Goal: Task Accomplishment & Management: Manage account settings

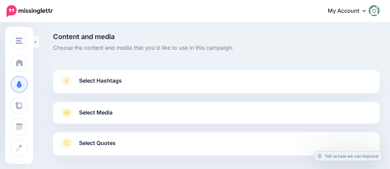
click at [120, 84] on span "Select Hashtags" at bounding box center [100, 80] width 43 height 9
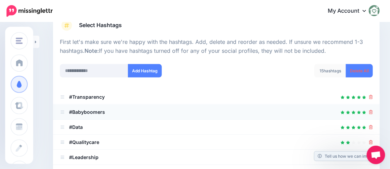
scroll to position [103, 0]
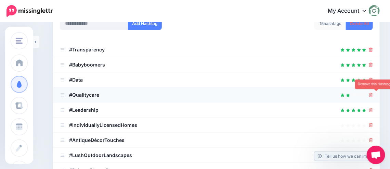
click at [373, 96] on icon at bounding box center [371, 95] width 4 height 4
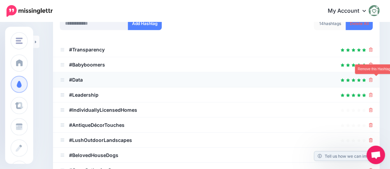
click at [373, 78] on icon at bounding box center [371, 80] width 4 height 4
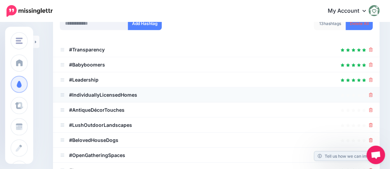
click at [373, 95] on div at bounding box center [216, 95] width 313 height 8
click at [373, 95] on icon at bounding box center [371, 95] width 4 height 4
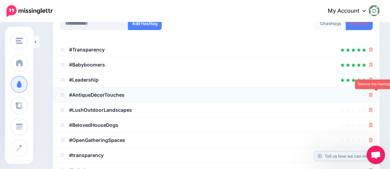
click at [373, 96] on icon at bounding box center [371, 95] width 4 height 4
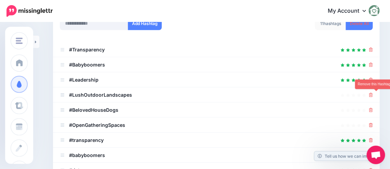
click at [373, 96] on icon at bounding box center [371, 95] width 4 height 4
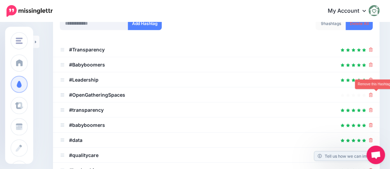
click at [373, 96] on icon at bounding box center [371, 95] width 4 height 4
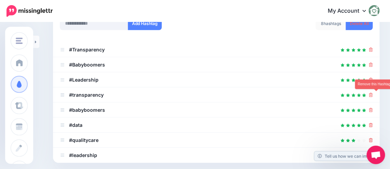
click at [373, 96] on icon at bounding box center [371, 95] width 4 height 4
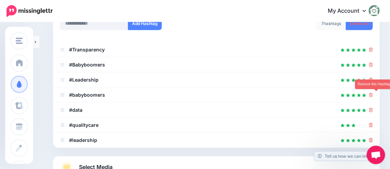
click at [373, 96] on icon at bounding box center [371, 95] width 4 height 4
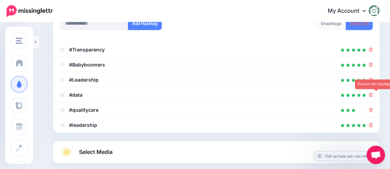
click at [373, 96] on icon at bounding box center [371, 95] width 4 height 4
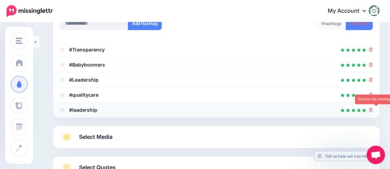
click at [373, 108] on icon at bounding box center [371, 110] width 4 height 4
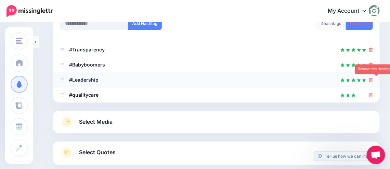
click at [373, 80] on icon at bounding box center [371, 80] width 4 height 4
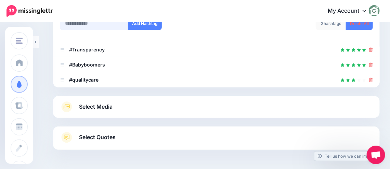
click at [85, 27] on input "text" at bounding box center [94, 23] width 68 height 13
type input "****"
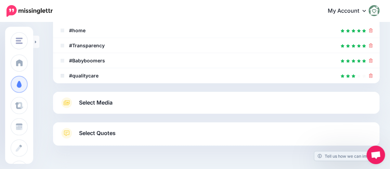
scroll to position [74, 0]
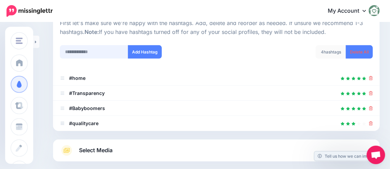
click at [81, 52] on input "text" at bounding box center [94, 51] width 68 height 13
type input "****"
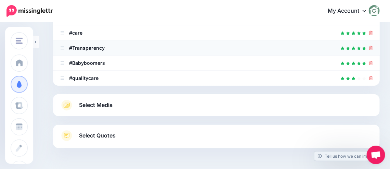
scroll to position [116, 0]
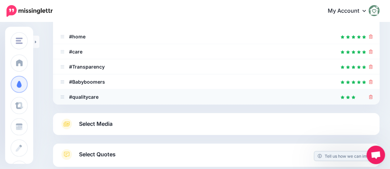
click at [373, 95] on icon at bounding box center [371, 97] width 4 height 4
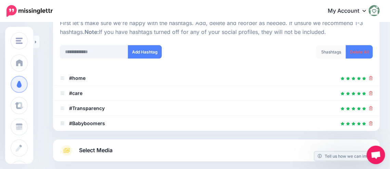
scroll to position [108, 0]
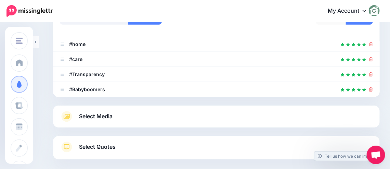
click at [144, 115] on link "Select Media" at bounding box center [216, 116] width 313 height 11
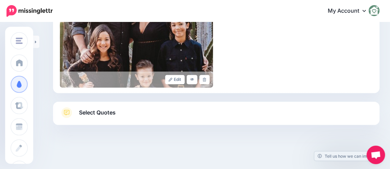
click at [151, 112] on link "Select Quotes" at bounding box center [216, 116] width 313 height 18
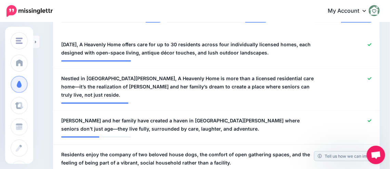
scroll to position [166, 0]
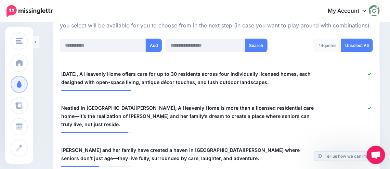
click at [39, 43] on link at bounding box center [36, 42] width 6 height 12
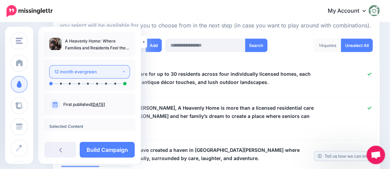
click at [120, 73] on button "12 month evergreen" at bounding box center [89, 71] width 81 height 13
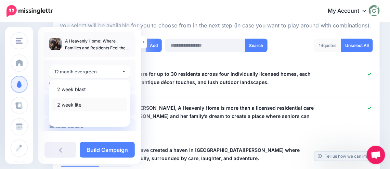
click at [69, 104] on span "2 week lite" at bounding box center [69, 105] width 24 height 8
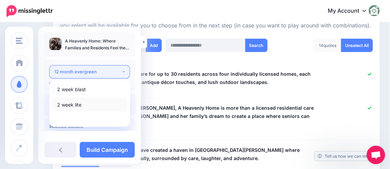
select select "******"
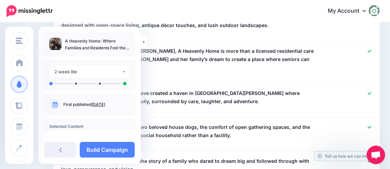
scroll to position [231, 0]
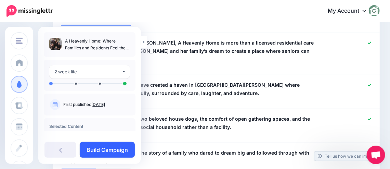
click at [104, 145] on link "Build Campaign" at bounding box center [107, 150] width 55 height 16
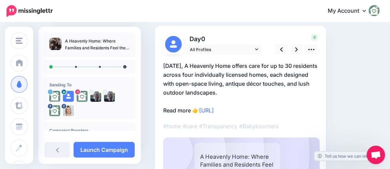
scroll to position [34, 0]
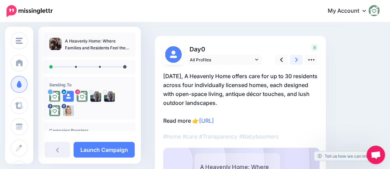
click at [295, 61] on icon at bounding box center [296, 59] width 3 height 4
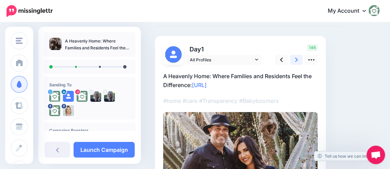
click at [295, 61] on icon at bounding box center [296, 59] width 3 height 4
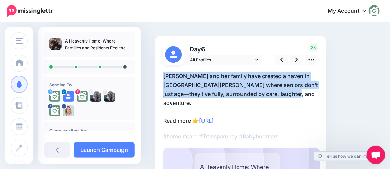
drag, startPoint x: 285, startPoint y: 91, endPoint x: 157, endPoint y: 75, distance: 129.3
click at [157, 75] on div "Day 6 38" at bounding box center [240, 135] width 171 height 198
copy p "[PERSON_NAME] and her family have created a haven in [GEOGRAPHIC_DATA][PERSON_N…"
click at [280, 58] on link at bounding box center [281, 60] width 13 height 10
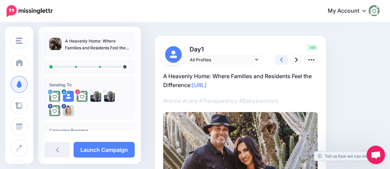
click at [280, 58] on link at bounding box center [281, 60] width 13 height 10
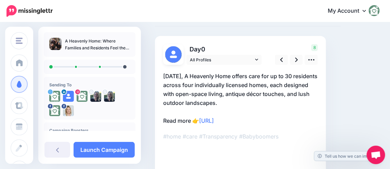
click at [221, 102] on p "Today, A Heavenly Home offers care for up to 30 residents across four individua…" at bounding box center [240, 98] width 155 height 53
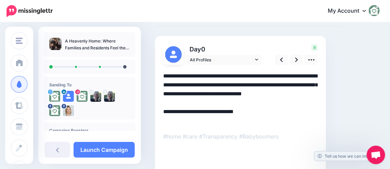
scroll to position [0, 0]
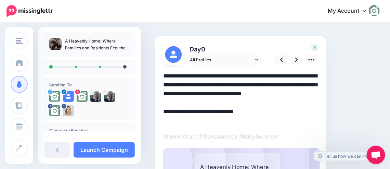
drag, startPoint x: 163, startPoint y: 74, endPoint x: 229, endPoint y: 107, distance: 73.5
click at [229, 107] on textarea "**********" at bounding box center [240, 98] width 155 height 53
click at [239, 93] on textarea "**********" at bounding box center [240, 98] width 155 height 53
drag, startPoint x: 220, startPoint y: 102, endPoint x: 162, endPoint y: 70, distance: 66.6
click at [162, 70] on div "Day 0 12" at bounding box center [240, 135] width 171 height 198
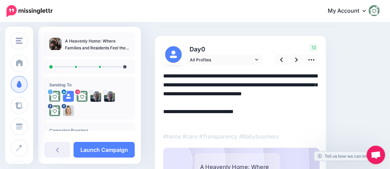
paste textarea
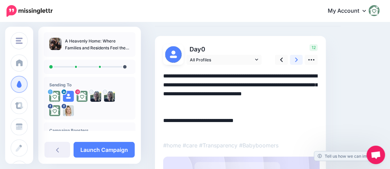
click at [293, 60] on link at bounding box center [296, 60] width 13 height 10
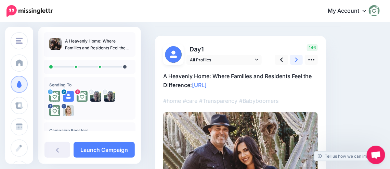
click at [293, 60] on link at bounding box center [296, 60] width 13 height 10
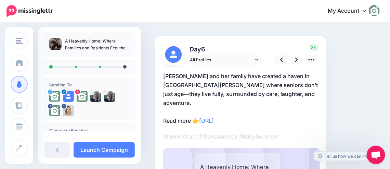
click at [291, 93] on p "Jennifer Jimenez and her family have created a haven in Paso Robles where senio…" at bounding box center [240, 98] width 155 height 53
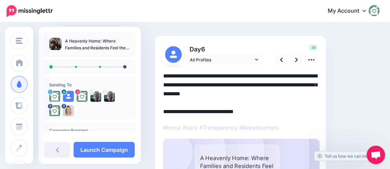
drag, startPoint x: 283, startPoint y: 93, endPoint x: 138, endPoint y: 73, distance: 146.2
click at [138, 73] on div "NEXT BEST HOME - ACTIVE NEXT BEST HOME - ACTIVE Next Best Home Verdict Resource…" at bounding box center [195, 122] width 390 height 267
click at [280, 59] on icon at bounding box center [281, 59] width 3 height 7
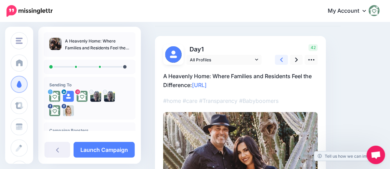
click at [280, 59] on icon at bounding box center [281, 59] width 3 height 7
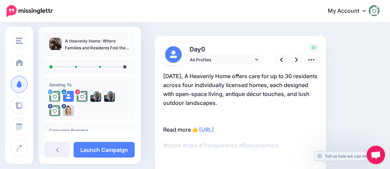
click at [244, 100] on p "Today, A Heavenly Home offers care for up to 30 residents across four individua…" at bounding box center [240, 103] width 155 height 62
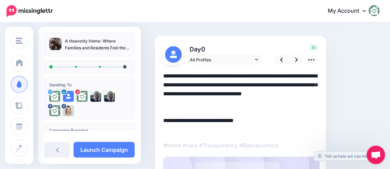
drag, startPoint x: 220, startPoint y: 101, endPoint x: 163, endPoint y: 76, distance: 63.1
click at [163, 76] on div "Day 0 10" at bounding box center [240, 139] width 171 height 207
paste textarea
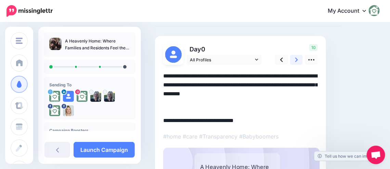
click at [298, 61] on link at bounding box center [296, 60] width 13 height 10
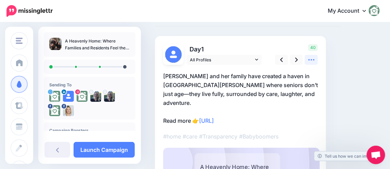
click at [308, 61] on icon at bounding box center [311, 59] width 7 height 7
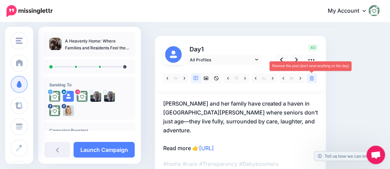
click at [310, 78] on icon at bounding box center [312, 78] width 4 height 5
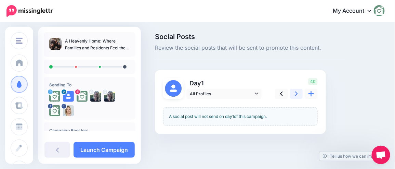
click at [295, 93] on icon at bounding box center [296, 93] width 3 height 7
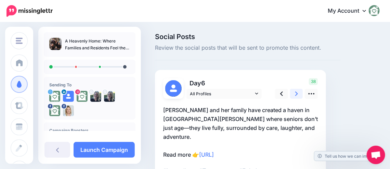
click at [295, 94] on icon at bounding box center [296, 93] width 3 height 7
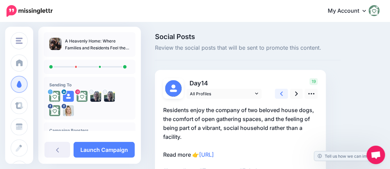
click at [280, 94] on icon at bounding box center [281, 93] width 3 height 7
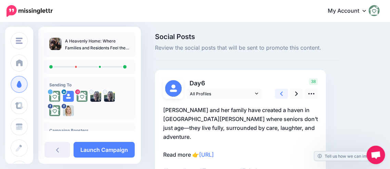
click at [282, 93] on icon at bounding box center [281, 93] width 3 height 7
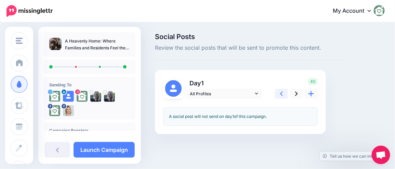
click at [282, 93] on icon at bounding box center [281, 93] width 3 height 7
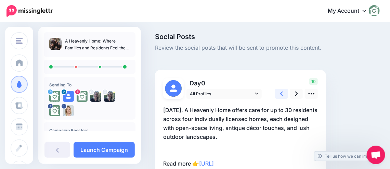
click at [282, 93] on icon at bounding box center [281, 93] width 3 height 7
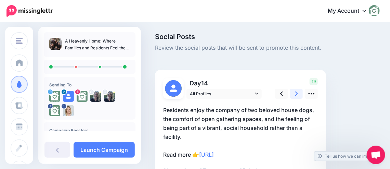
click at [294, 93] on link at bounding box center [296, 94] width 13 height 10
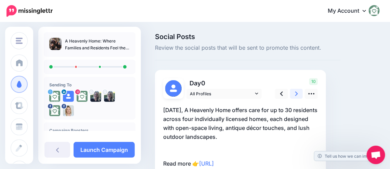
click at [297, 94] on icon at bounding box center [296, 93] width 3 height 4
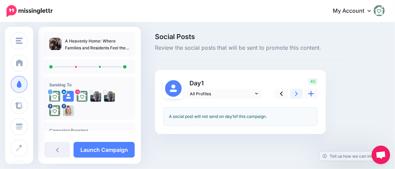
click at [297, 94] on icon at bounding box center [296, 93] width 3 height 4
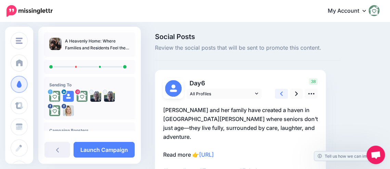
click at [281, 94] on icon at bounding box center [281, 93] width 3 height 4
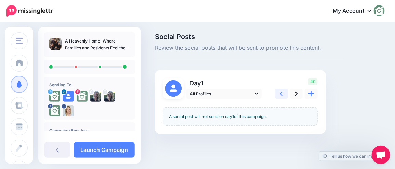
click at [281, 94] on icon at bounding box center [281, 93] width 3 height 4
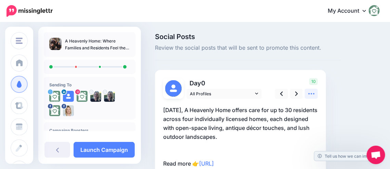
click at [308, 93] on icon at bounding box center [311, 93] width 7 height 7
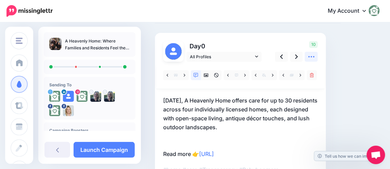
scroll to position [68, 0]
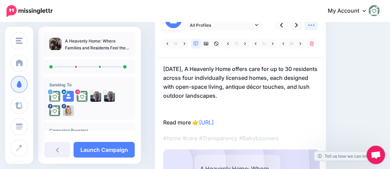
click at [310, 28] on icon at bounding box center [311, 25] width 7 height 7
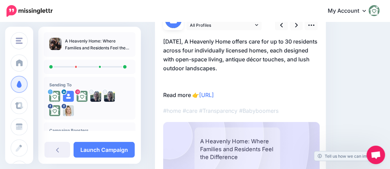
click at [243, 55] on p "Today, A Heavenly Home offers care for up to 30 residents across four individua…" at bounding box center [240, 68] width 155 height 62
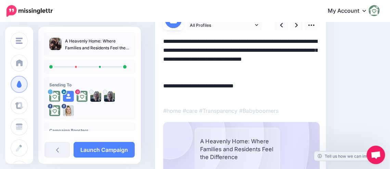
click at [222, 69] on textarea "**********" at bounding box center [240, 68] width 155 height 62
drag, startPoint x: 222, startPoint y: 69, endPoint x: 159, endPoint y: 37, distance: 69.9
click at [159, 37] on div "Day 0 10" at bounding box center [240, 104] width 171 height 207
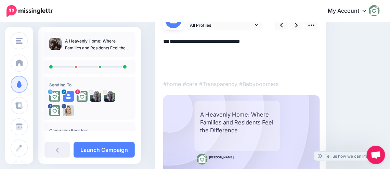
paste textarea "**********"
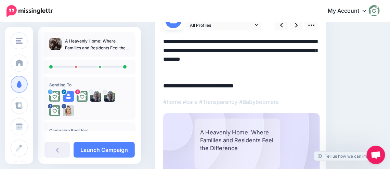
click at [275, 75] on textarea "**********" at bounding box center [240, 63] width 155 height 53
type textarea "**********"
click at [293, 28] on link at bounding box center [296, 25] width 13 height 10
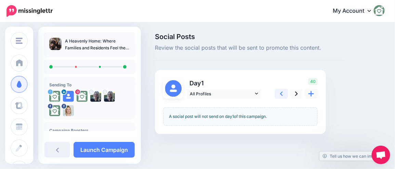
click at [282, 94] on icon at bounding box center [281, 93] width 3 height 7
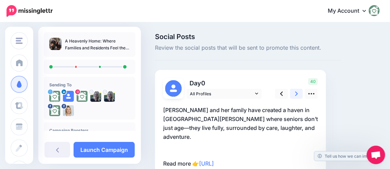
click at [299, 94] on link at bounding box center [296, 94] width 13 height 10
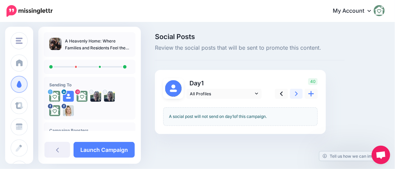
click at [296, 92] on icon at bounding box center [296, 93] width 3 height 4
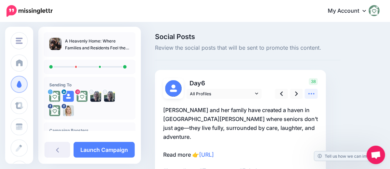
click at [308, 93] on icon at bounding box center [311, 93] width 7 height 7
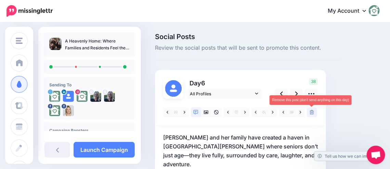
click at [311, 115] on link at bounding box center [312, 112] width 10 height 10
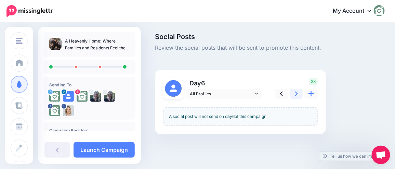
click at [299, 93] on link at bounding box center [296, 94] width 13 height 10
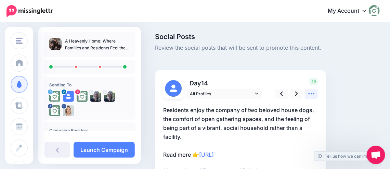
click at [310, 92] on icon at bounding box center [311, 93] width 7 height 7
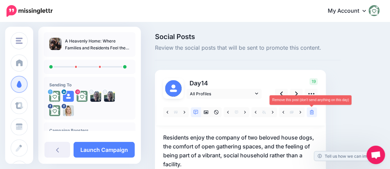
click at [311, 114] on link at bounding box center [312, 112] width 10 height 10
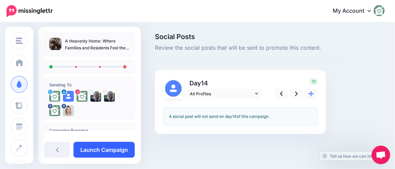
click at [108, 149] on link "Launch Campaign" at bounding box center [104, 150] width 61 height 16
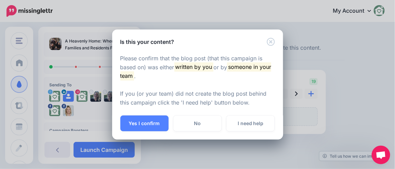
drag, startPoint x: 154, startPoint y: 121, endPoint x: 218, endPoint y: 146, distance: 68.5
click at [154, 122] on button "Yes I confirm" at bounding box center [144, 123] width 48 height 16
